Goal: Information Seeking & Learning: Learn about a topic

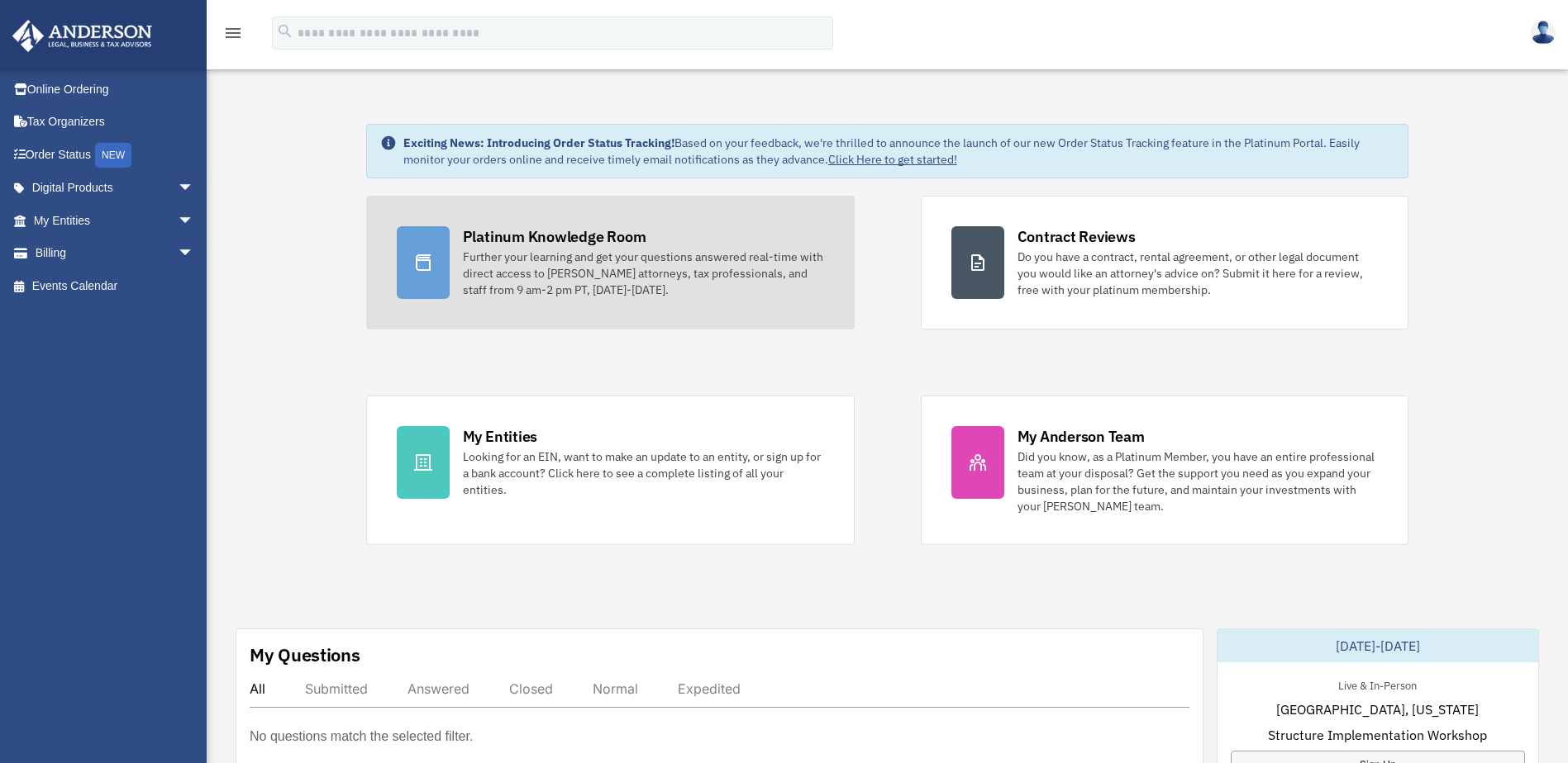
click at [445, 255] on div at bounding box center [424, 263] width 53 height 73
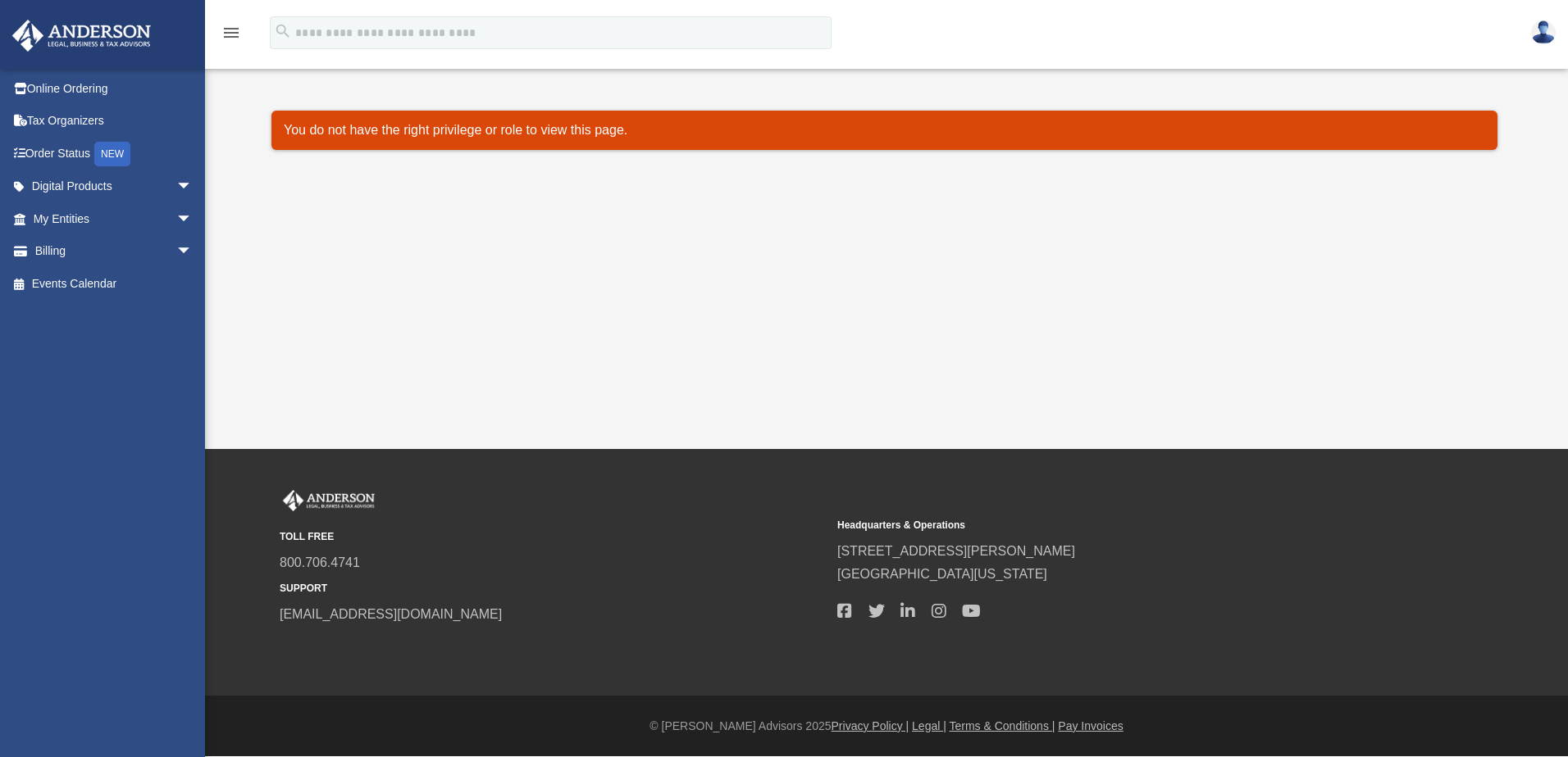
click at [1537, 32] on img at bounding box center [1543, 32] width 25 height 24
click at [735, 228] on div "Platinum Knowledge Room pegmaedu@msn.com Sign Out pegmaedu@msn.com Online Order…" at bounding box center [784, 224] width 1568 height 449
click at [115, 46] on img at bounding box center [81, 36] width 149 height 32
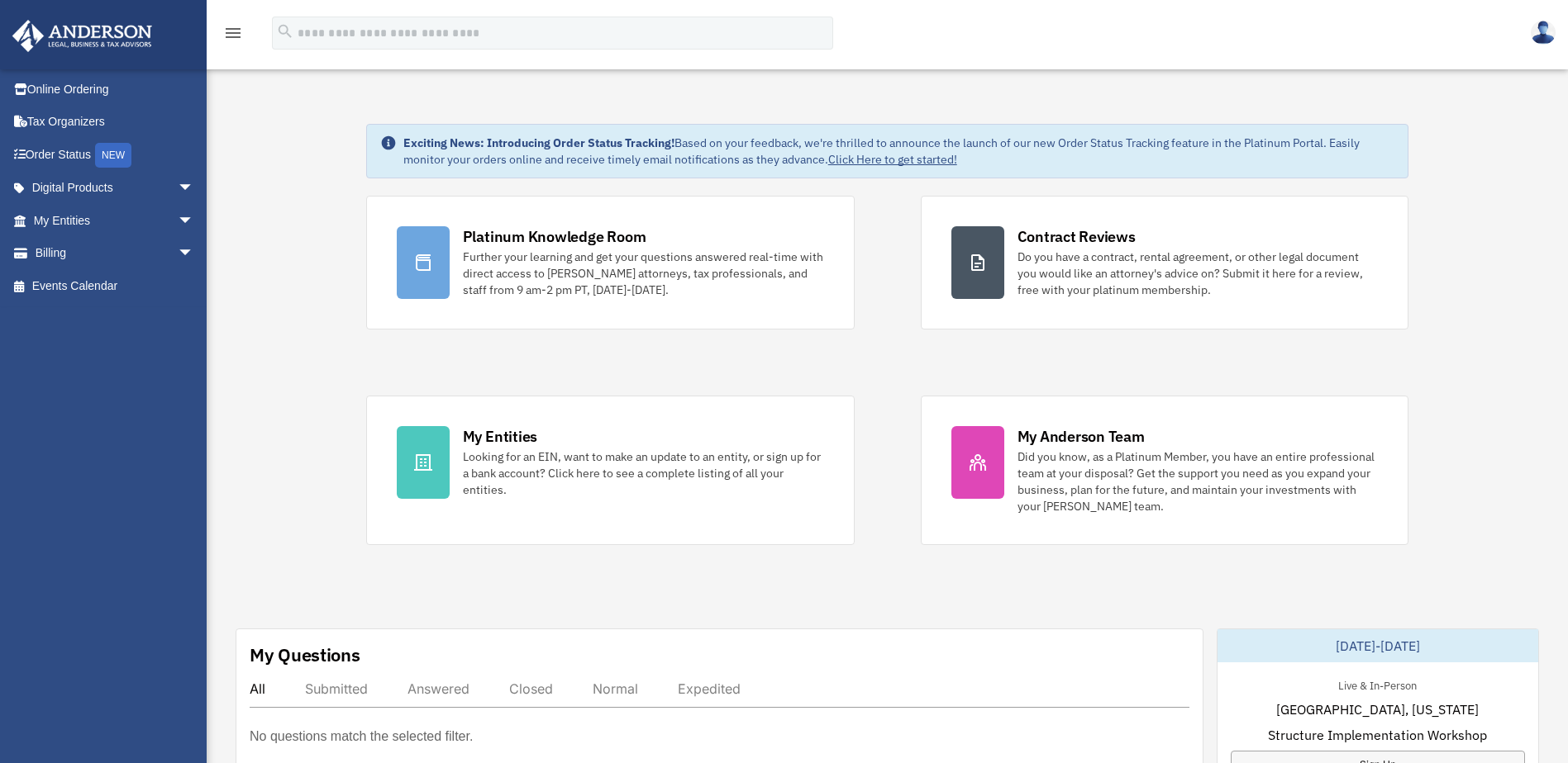
click at [893, 159] on link "Click Here to get started!" at bounding box center [893, 159] width 129 height 15
